Goal: Task Accomplishment & Management: Manage account settings

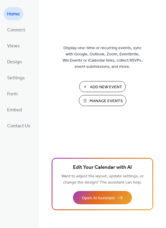
click at [92, 100] on span "Manage Events" at bounding box center [105, 101] width 33 height 6
click at [14, 49] on span "Views" at bounding box center [13, 45] width 13 height 9
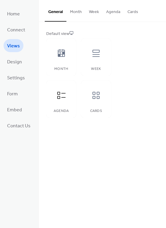
click at [109, 13] on button "Agenda" at bounding box center [112, 10] width 21 height 21
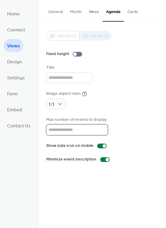
click at [79, 129] on input "*" at bounding box center [77, 129] width 62 height 11
click at [100, 128] on input "*" at bounding box center [77, 129] width 62 height 11
type input "*"
click at [100, 128] on input "*" at bounding box center [77, 129] width 62 height 11
click at [128, 110] on div "Disabled Enabled Fixed height Title Image aspect ratio 1:1 Max number of events…" at bounding box center [102, 97] width 112 height 132
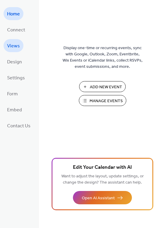
click at [11, 49] on span "Views" at bounding box center [13, 45] width 13 height 9
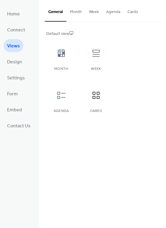
click at [130, 12] on button "Cards" at bounding box center [133, 10] width 18 height 21
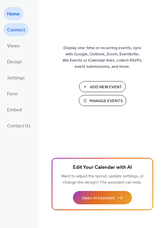
click at [11, 31] on span "Connect" at bounding box center [16, 29] width 18 height 9
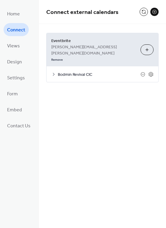
click at [53, 72] on icon at bounding box center [53, 74] width 5 height 5
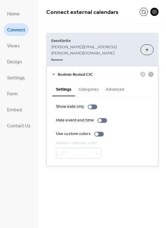
click at [93, 82] on button "Categories" at bounding box center [88, 89] width 27 height 14
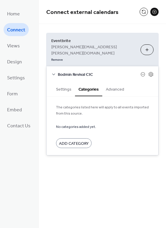
click at [115, 82] on button "Advanced" at bounding box center [114, 89] width 25 height 14
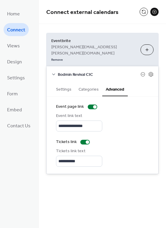
click at [63, 82] on button "Settings" at bounding box center [63, 89] width 22 height 14
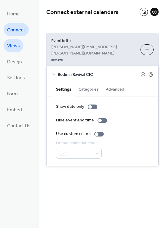
click at [12, 46] on span "Views" at bounding box center [13, 45] width 13 height 9
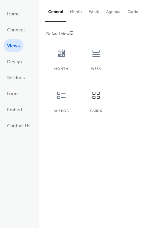
click at [131, 12] on button "Cards" at bounding box center [133, 10] width 18 height 21
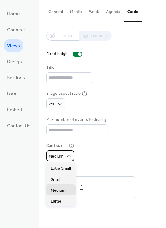
click at [66, 152] on div "Medium" at bounding box center [60, 155] width 28 height 11
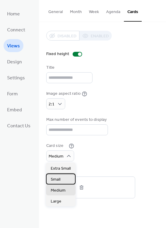
click at [62, 178] on div "Small" at bounding box center [61, 178] width 30 height 11
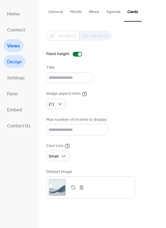
click at [10, 62] on span "Design" at bounding box center [14, 61] width 15 height 9
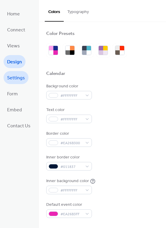
click at [22, 76] on span "Settings" at bounding box center [16, 77] width 18 height 9
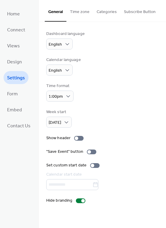
click at [107, 10] on button "Categories" at bounding box center [106, 10] width 27 height 21
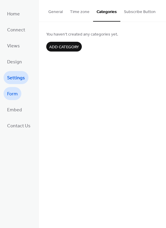
click at [9, 99] on link "Form" at bounding box center [13, 93] width 18 height 13
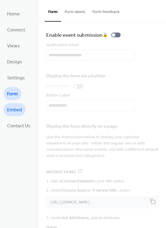
click at [9, 112] on span "Embed" at bounding box center [14, 109] width 15 height 9
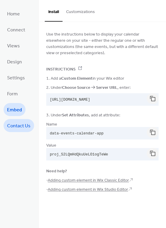
click at [10, 121] on span "Contact Us" at bounding box center [18, 125] width 23 height 9
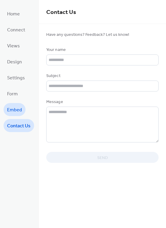
click at [11, 109] on span "Embed" at bounding box center [14, 109] width 15 height 9
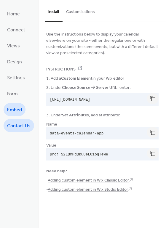
click at [11, 126] on span "Contact Us" at bounding box center [18, 125] width 23 height 9
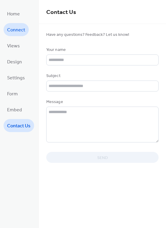
click at [14, 33] on span "Connect" at bounding box center [16, 29] width 18 height 9
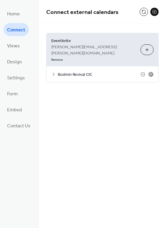
click at [150, 72] on icon at bounding box center [150, 74] width 4 height 5
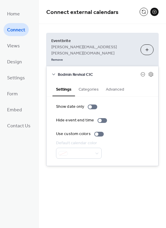
click at [144, 45] on button "Choose Organizers" at bounding box center [146, 49] width 13 height 11
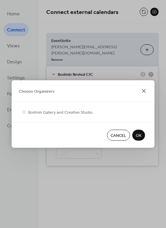
click at [144, 89] on icon at bounding box center [143, 90] width 7 height 7
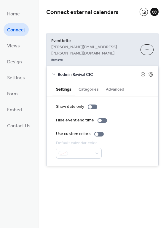
click at [89, 82] on button "Categories" at bounding box center [88, 89] width 27 height 14
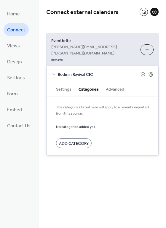
click at [109, 82] on button "Advanced" at bounding box center [114, 89] width 25 height 14
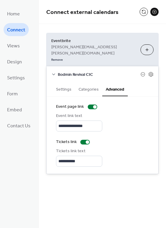
click at [65, 82] on button "Settings" at bounding box center [63, 89] width 22 height 14
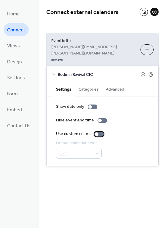
click at [96, 132] on div at bounding box center [97, 134] width 4 height 4
click at [99, 132] on div at bounding box center [101, 134] width 4 height 4
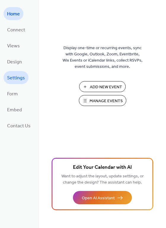
click at [14, 77] on span "Settings" at bounding box center [16, 77] width 18 height 9
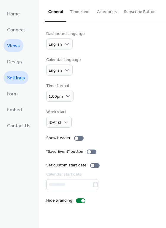
click at [13, 45] on span "Views" at bounding box center [13, 45] width 13 height 9
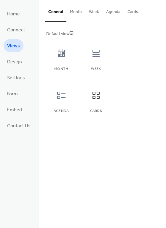
click at [130, 14] on button "Cards" at bounding box center [133, 10] width 18 height 21
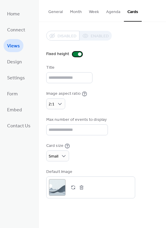
click at [75, 54] on div at bounding box center [76, 54] width 9 height 5
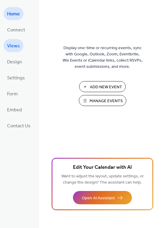
click at [12, 47] on span "Views" at bounding box center [13, 45] width 13 height 9
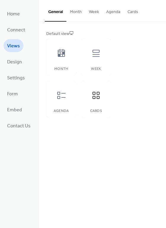
click at [132, 14] on button "Cards" at bounding box center [133, 10] width 18 height 21
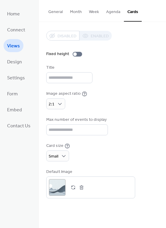
click at [55, 12] on button "General" at bounding box center [56, 10] width 22 height 21
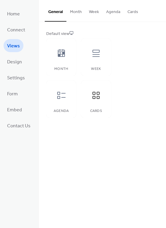
click at [128, 13] on button "Cards" at bounding box center [133, 10] width 18 height 21
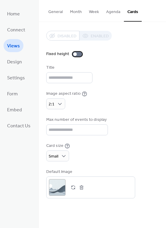
click at [75, 55] on div at bounding box center [75, 54] width 4 height 4
click at [75, 55] on div at bounding box center [76, 54] width 9 height 5
click at [75, 55] on div at bounding box center [75, 54] width 4 height 4
click at [75, 55] on div at bounding box center [76, 54] width 9 height 5
click at [75, 55] on div at bounding box center [75, 54] width 4 height 4
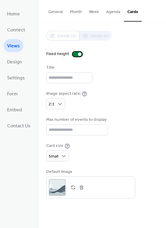
click at [75, 55] on div at bounding box center [76, 54] width 9 height 5
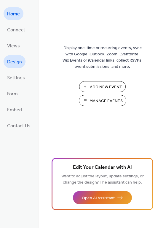
click at [14, 60] on span "Design" at bounding box center [14, 61] width 15 height 9
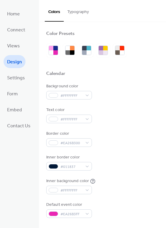
click at [75, 13] on button "Typography" at bounding box center [78, 10] width 29 height 21
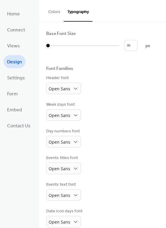
scroll to position [35, 0]
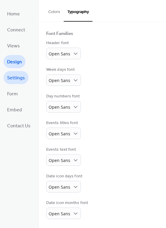
click at [11, 76] on span "Settings" at bounding box center [16, 77] width 18 height 9
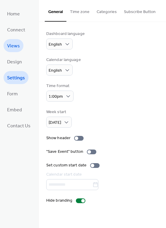
click at [17, 41] on link "Views" at bounding box center [14, 45] width 20 height 13
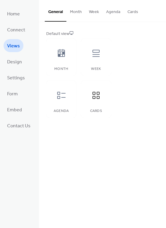
click at [124, 12] on button "Cards" at bounding box center [133, 10] width 18 height 21
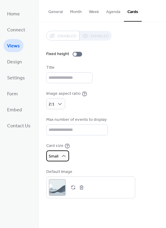
click at [59, 155] on div "Small" at bounding box center [57, 155] width 23 height 11
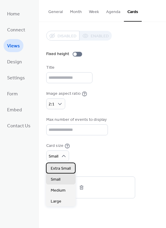
click at [59, 167] on span "Extra Small" at bounding box center [61, 168] width 20 height 6
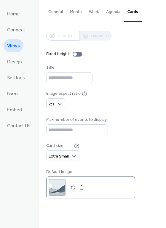
click at [72, 187] on button "button" at bounding box center [73, 187] width 8 height 8
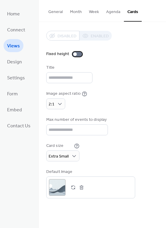
click at [74, 53] on div at bounding box center [75, 54] width 4 height 4
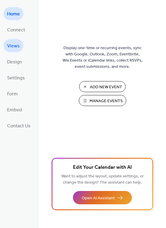
click at [18, 42] on span "Views" at bounding box center [13, 45] width 13 height 9
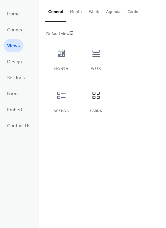
click at [130, 11] on button "Cards" at bounding box center [133, 10] width 18 height 21
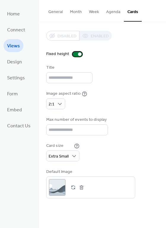
click at [75, 54] on div at bounding box center [76, 54] width 9 height 5
click at [75, 54] on div at bounding box center [75, 54] width 4 height 4
click at [75, 54] on div at bounding box center [76, 54] width 9 height 5
click at [100, 33] on div "Disabled Enabled" at bounding box center [78, 36] width 65 height 10
click at [76, 55] on div at bounding box center [76, 54] width 9 height 5
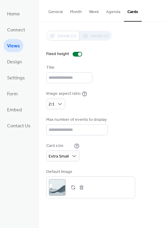
click at [92, 37] on div "Disabled Enabled" at bounding box center [78, 36] width 65 height 10
click at [64, 32] on div "Disabled Enabled" at bounding box center [78, 36] width 65 height 10
click at [89, 32] on div "Disabled Enabled" at bounding box center [78, 36] width 65 height 10
click at [62, 35] on div "Disabled Enabled" at bounding box center [78, 36] width 65 height 10
click at [59, 76] on input "text" at bounding box center [69, 77] width 46 height 11
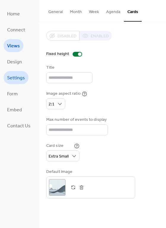
click at [14, 81] on span "Settings" at bounding box center [16, 77] width 18 height 9
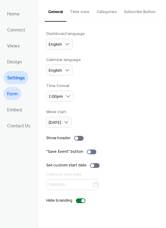
click at [17, 92] on span "Form" at bounding box center [12, 93] width 11 height 9
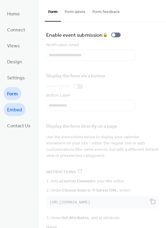
click at [11, 109] on span "Embed" at bounding box center [14, 109] width 15 height 9
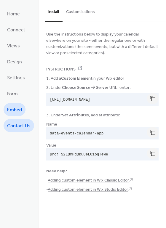
click at [10, 120] on link "Contact Us" at bounding box center [19, 125] width 30 height 13
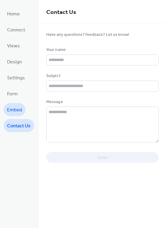
click at [14, 107] on span "Embed" at bounding box center [14, 109] width 15 height 9
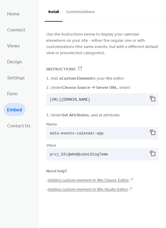
click at [82, 17] on button "Customizations" at bounding box center [80, 10] width 36 height 21
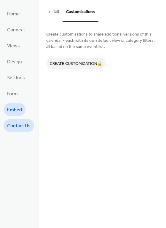
click at [14, 125] on span "Contact Us" at bounding box center [18, 125] width 23 height 9
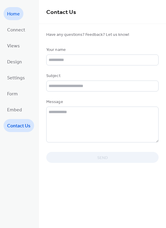
click at [19, 12] on span "Home" at bounding box center [13, 13] width 13 height 9
